Goal: Find specific page/section: Find specific page/section

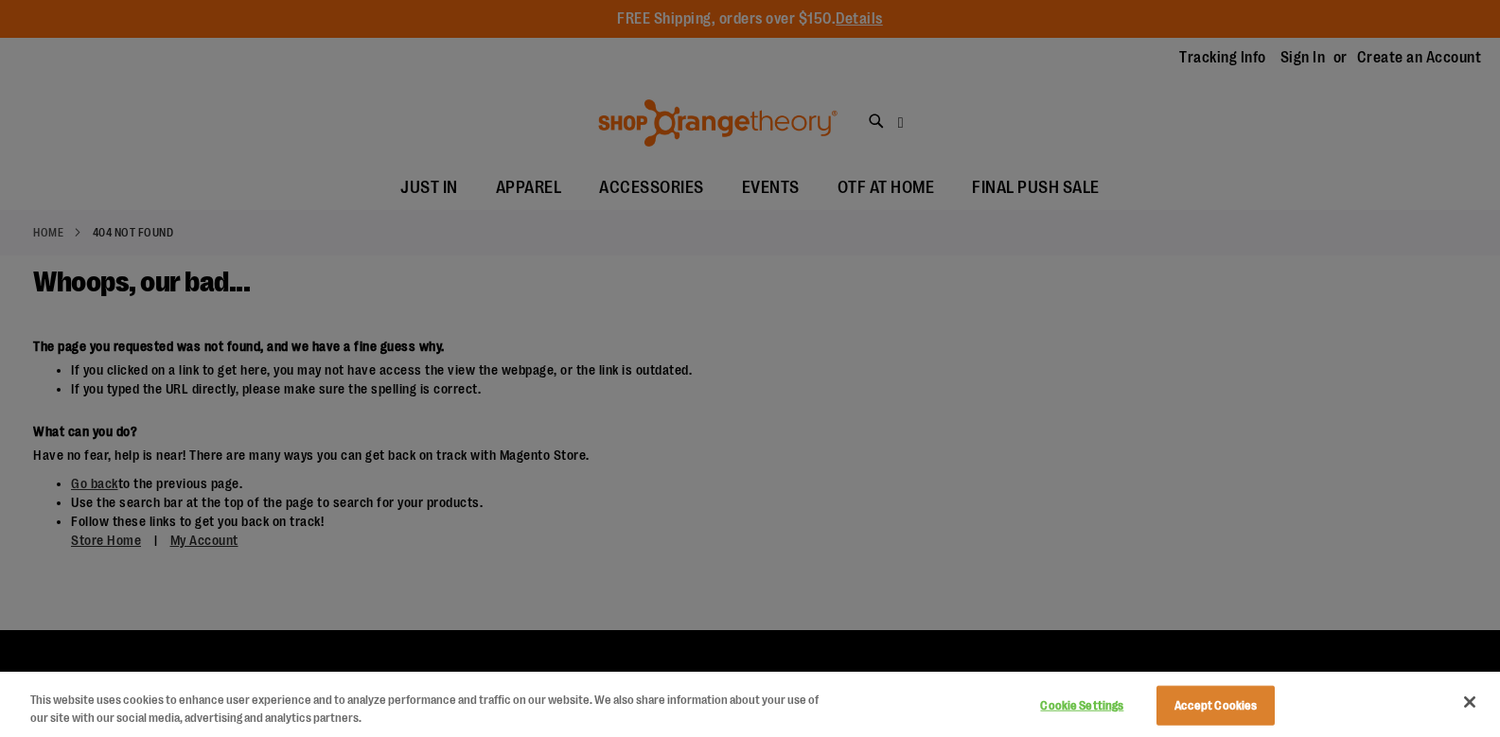
click at [414, 308] on div at bounding box center [750, 368] width 1500 height 737
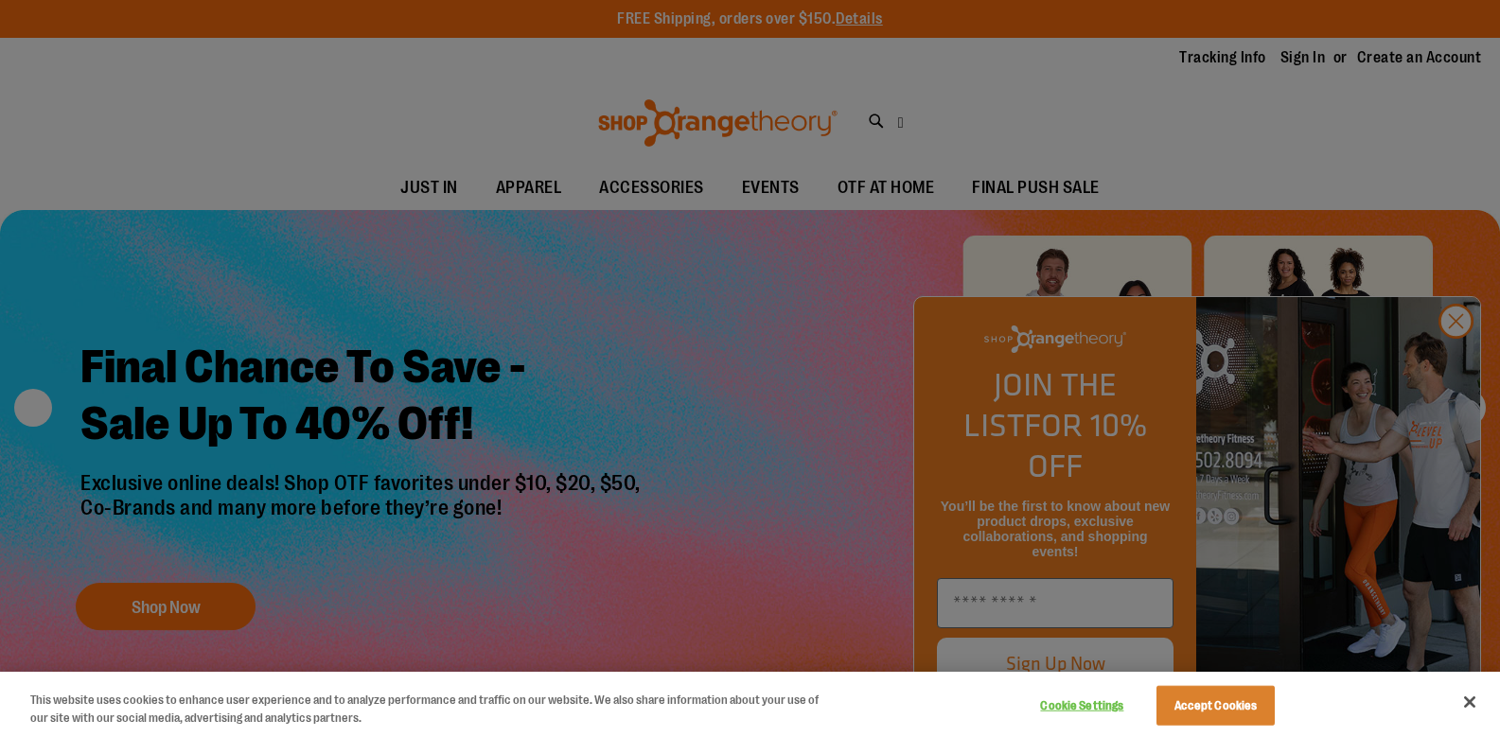
click at [1453, 362] on div at bounding box center [750, 368] width 1500 height 737
click at [1471, 701] on button "Close" at bounding box center [1470, 702] width 42 height 42
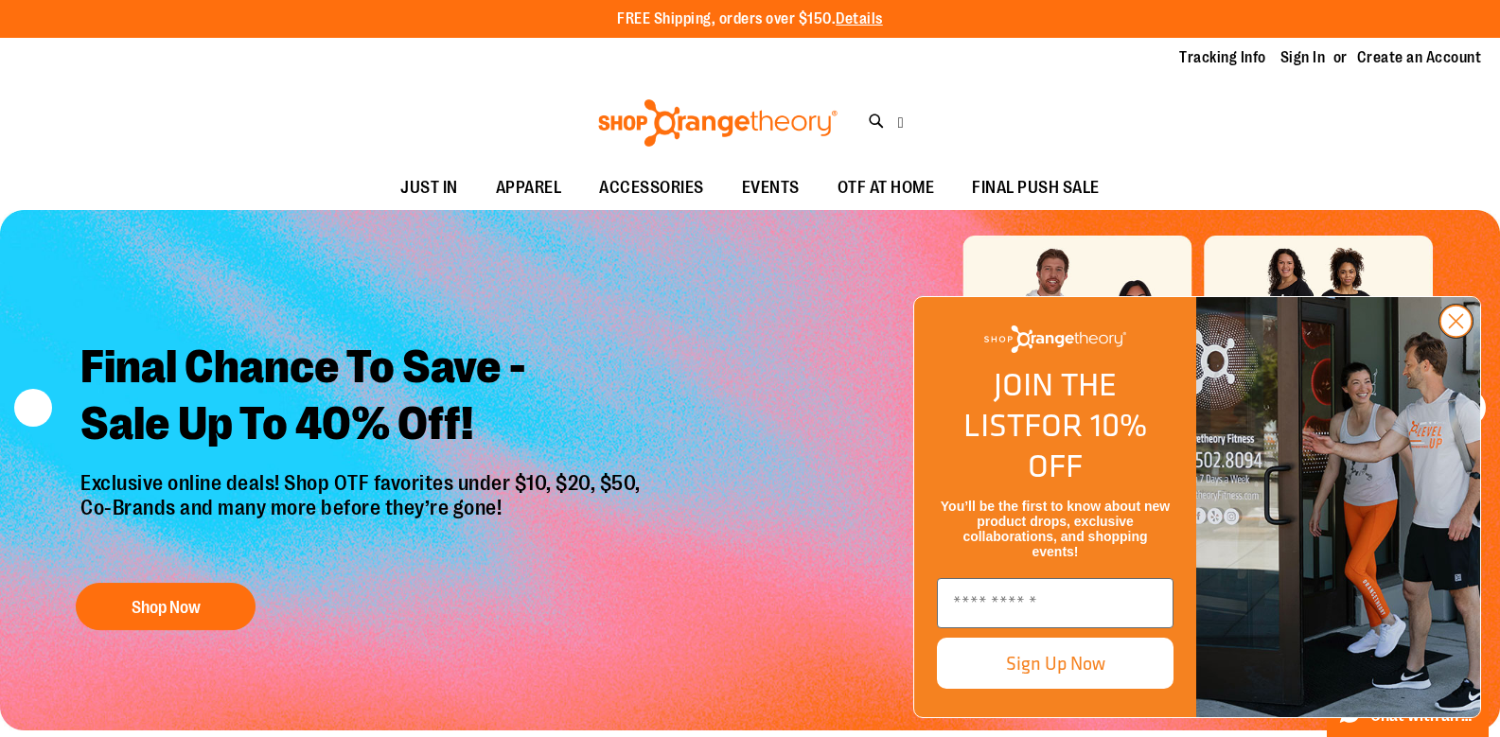
click at [1457, 337] on circle "Close dialog" at bounding box center [1456, 321] width 31 height 31
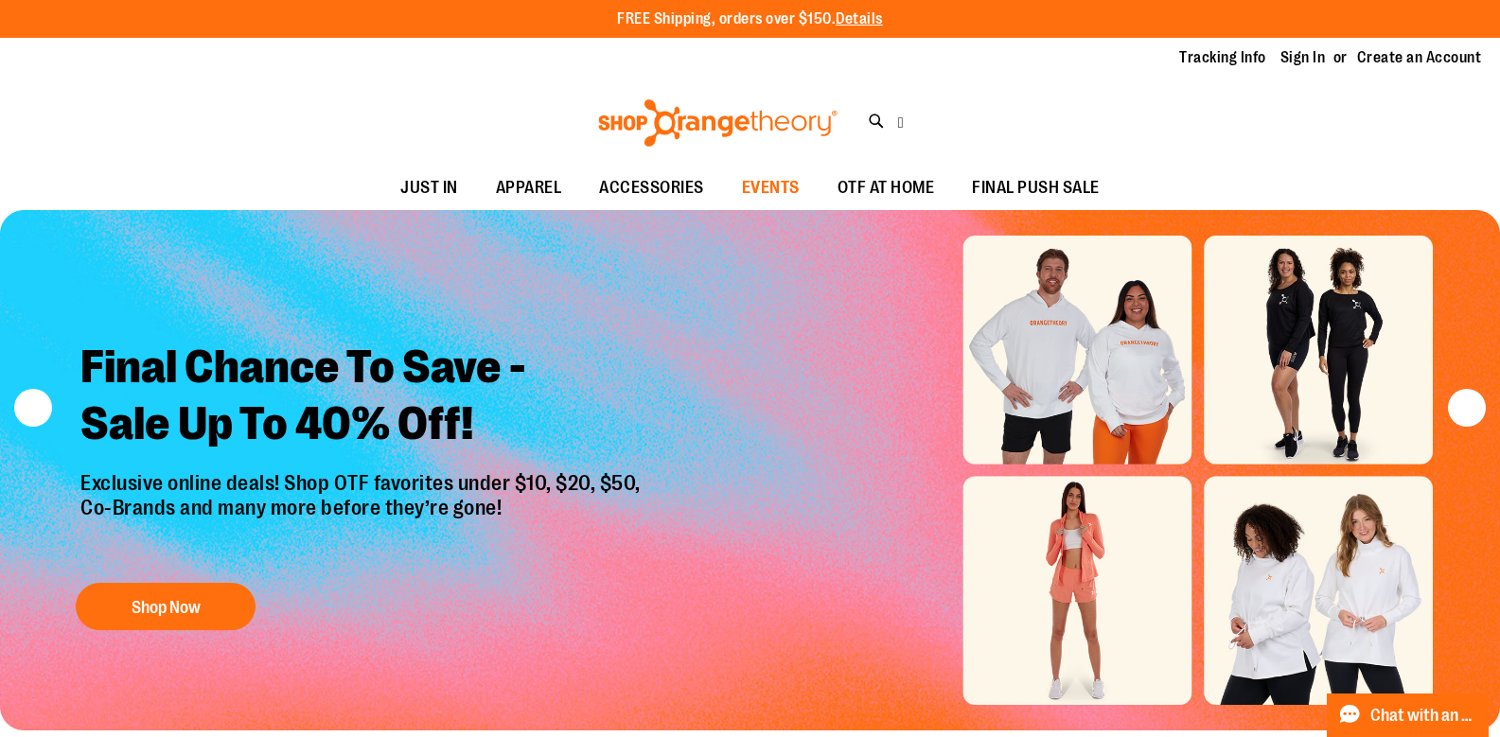
click at [781, 189] on span "EVENTS" at bounding box center [771, 188] width 58 height 43
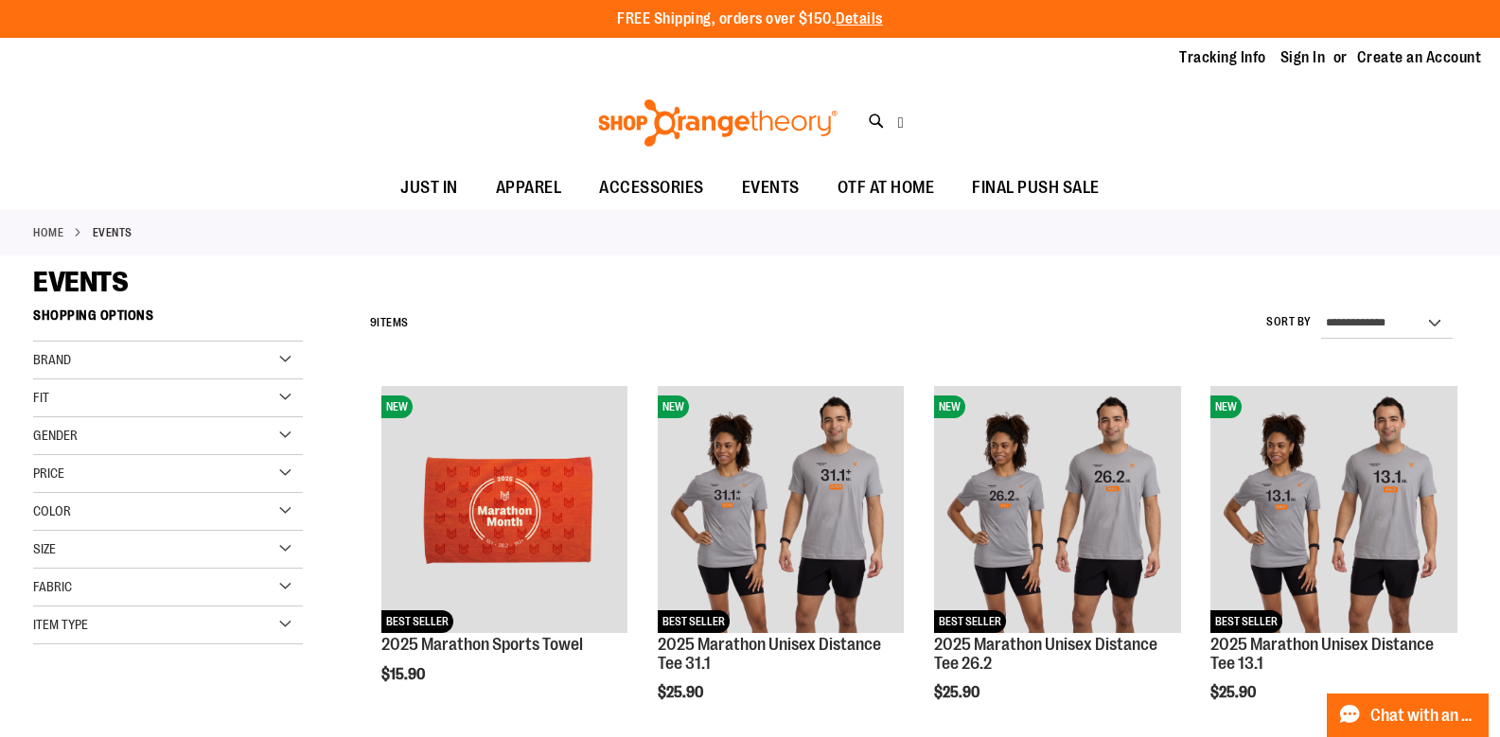
click at [156, 357] on div "Brand" at bounding box center [168, 361] width 270 height 38
click at [1356, 319] on select "**********" at bounding box center [1387, 324] width 132 height 30
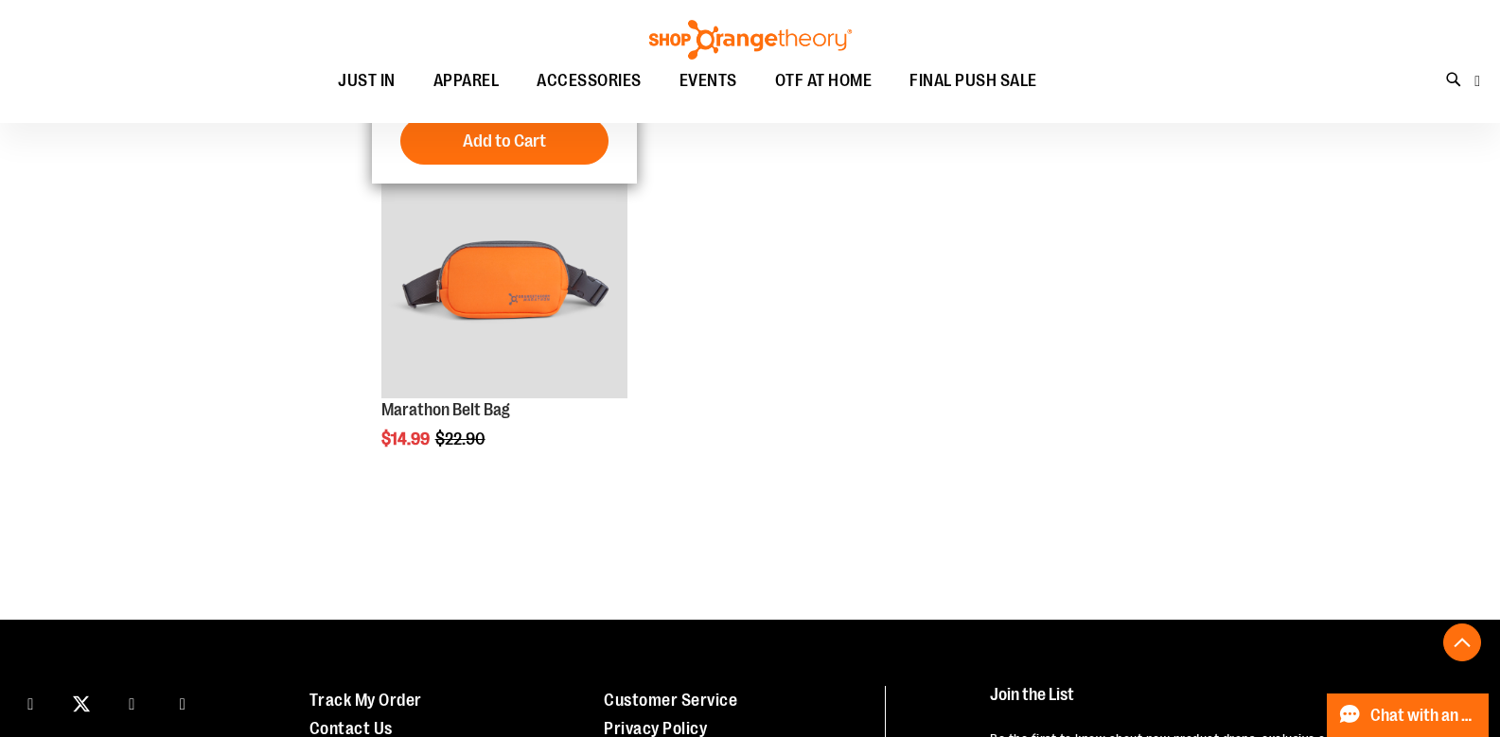
scroll to position [946, 0]
